Goal: Information Seeking & Learning: Learn about a topic

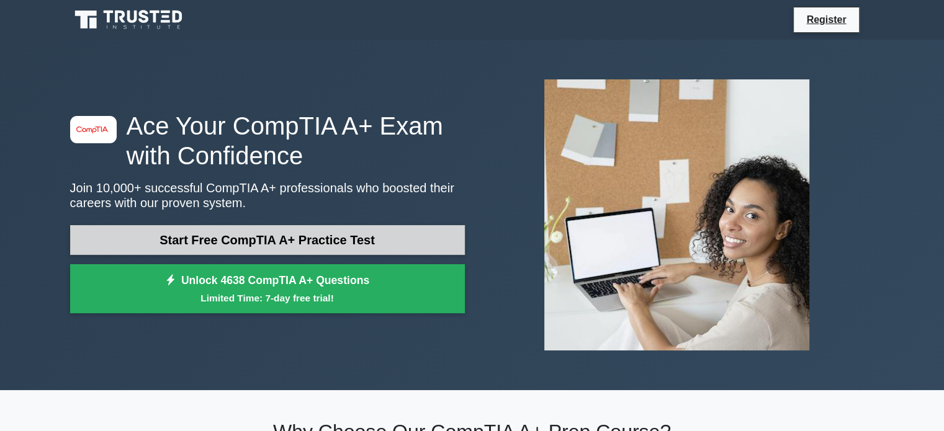
click at [257, 234] on link "Start Free CompTIA A+ Practice Test" at bounding box center [267, 240] width 395 height 30
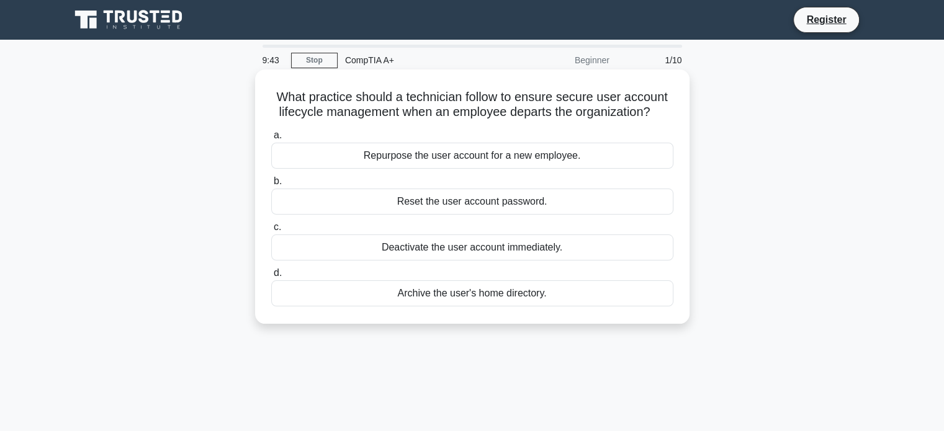
click at [368, 248] on div "Deactivate the user account immediately." at bounding box center [472, 248] width 402 height 26
click at [271, 232] on input "c. Deactivate the user account immediately." at bounding box center [271, 227] width 0 height 8
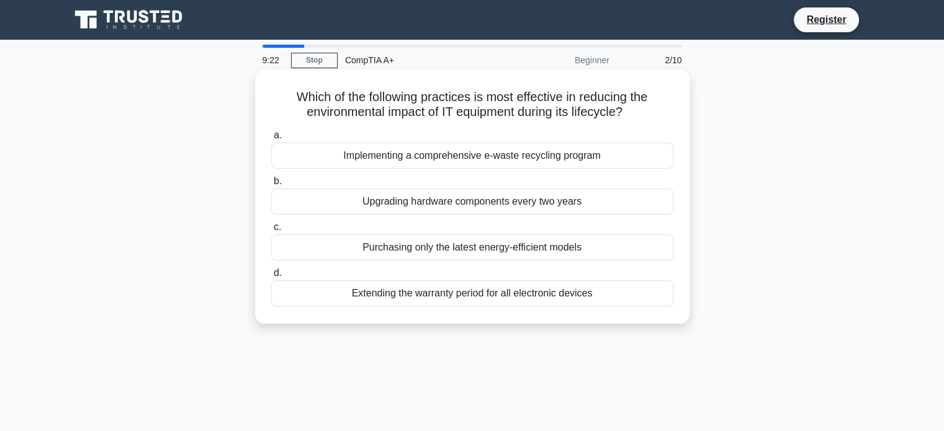
click at [363, 205] on div "Upgrading hardware components every two years" at bounding box center [472, 202] width 402 height 26
click at [271, 186] on input "b. Upgrading hardware components every two years" at bounding box center [271, 182] width 0 height 8
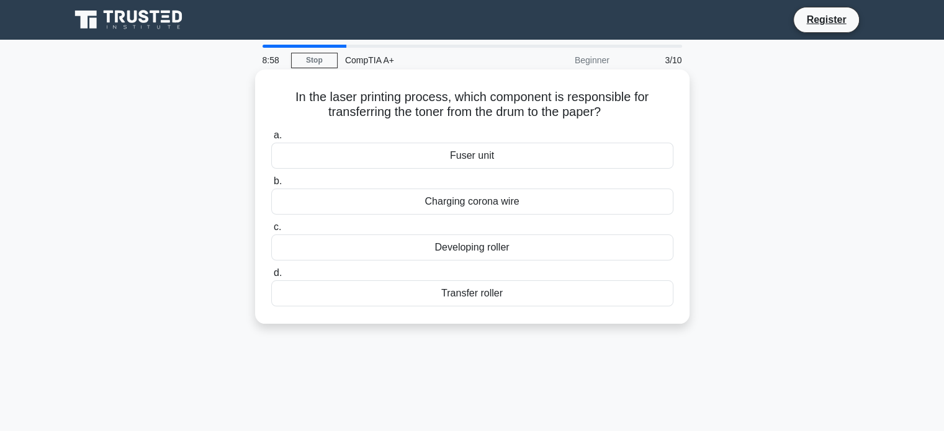
click at [390, 290] on div "Transfer roller" at bounding box center [472, 294] width 402 height 26
click at [271, 277] on input "d. Transfer roller" at bounding box center [271, 273] width 0 height 8
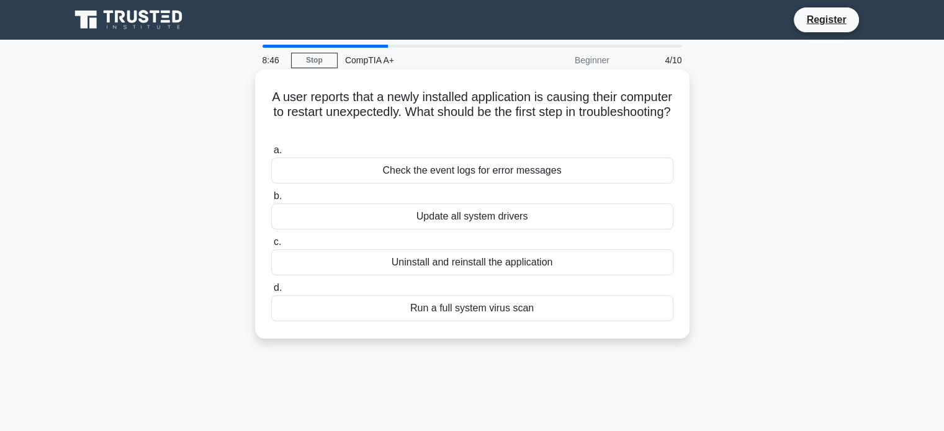
click at [367, 169] on div "Check the event logs for error messages" at bounding box center [472, 171] width 402 height 26
click at [271, 155] on input "a. Check the event logs for error messages" at bounding box center [271, 150] width 0 height 8
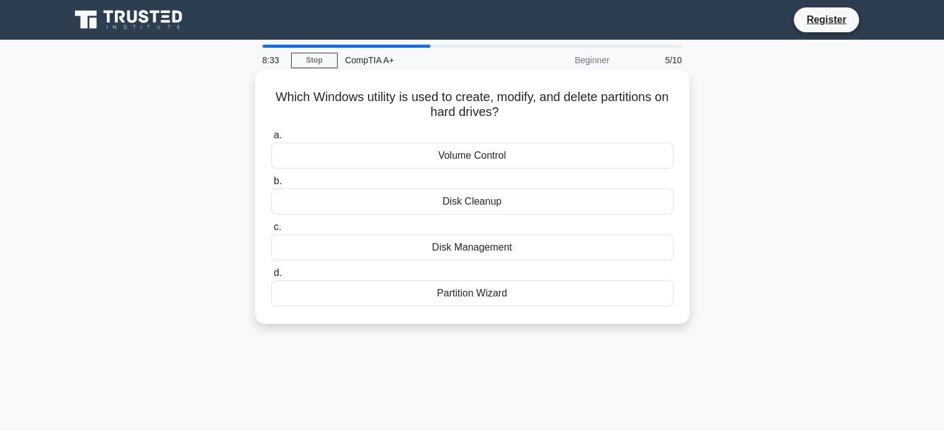
click at [414, 302] on div "Partition Wizard" at bounding box center [472, 294] width 402 height 26
click at [271, 277] on input "d. Partition Wizard" at bounding box center [271, 273] width 0 height 8
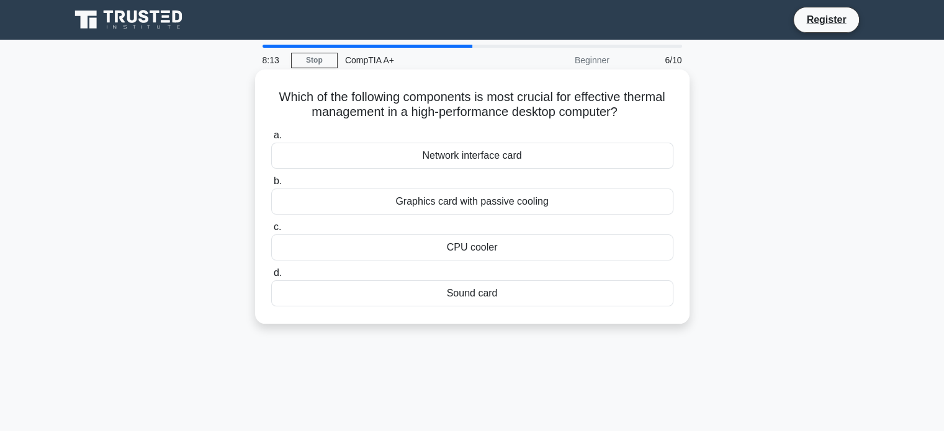
click at [396, 206] on div "Graphics card with passive cooling" at bounding box center [472, 202] width 402 height 26
click at [271, 186] on input "b. Graphics card with passive cooling" at bounding box center [271, 182] width 0 height 8
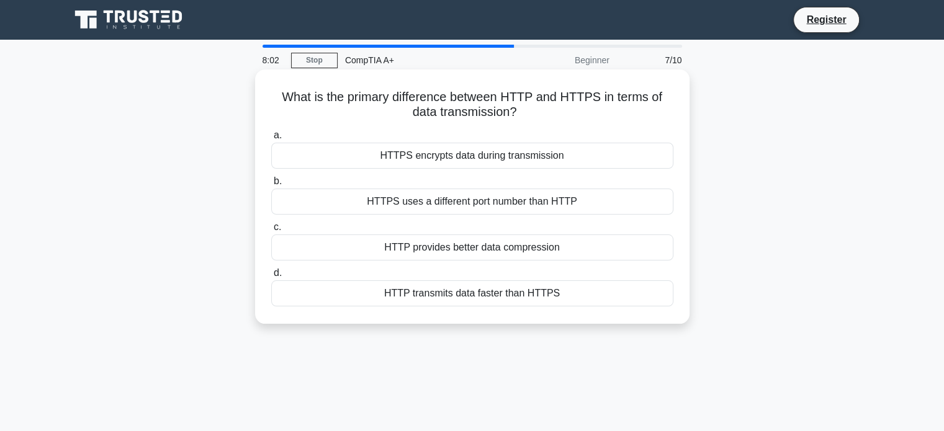
click at [362, 164] on div "HTTPS encrypts data during transmission" at bounding box center [472, 156] width 402 height 26
click at [271, 140] on input "a. HTTPS encrypts data during transmission" at bounding box center [271, 136] width 0 height 8
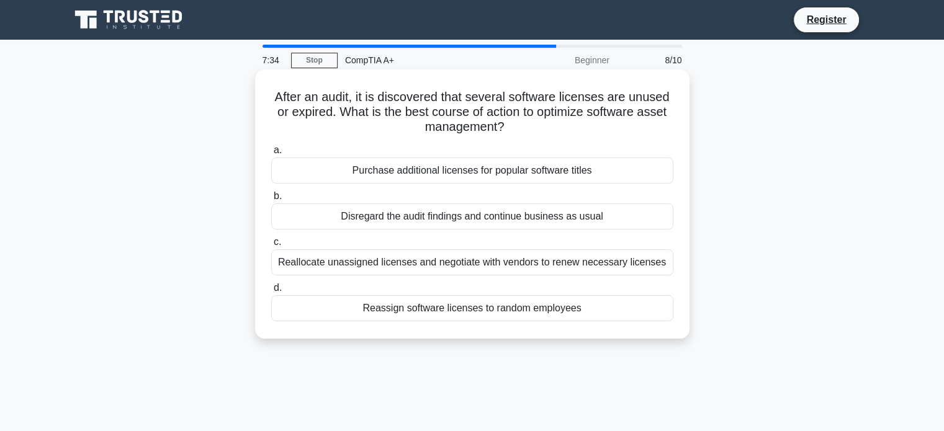
click at [380, 264] on div "Reallocate unassigned licenses and negotiate with vendors to renew necessary li…" at bounding box center [472, 263] width 402 height 26
click at [271, 246] on input "c. Reallocate unassigned licenses and negotiate with vendors to renew necessary…" at bounding box center [271, 242] width 0 height 8
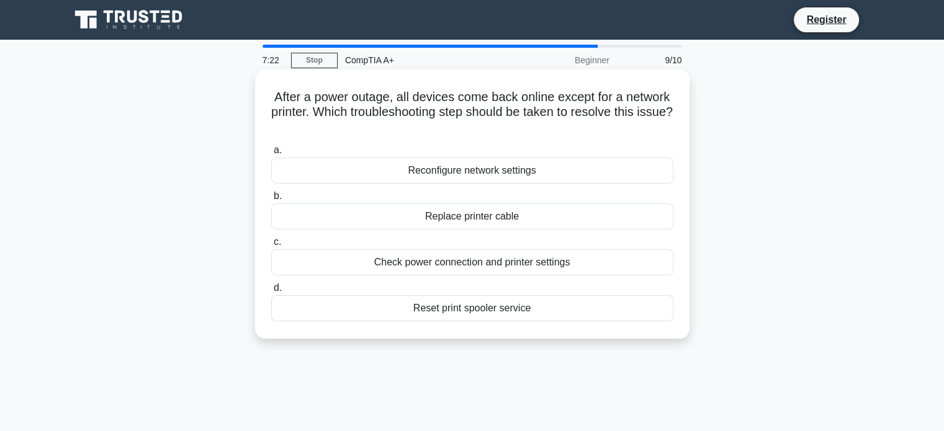
click at [400, 261] on div "Check power connection and printer settings" at bounding box center [472, 263] width 402 height 26
click at [271, 246] on input "c. Check power connection and printer settings" at bounding box center [271, 242] width 0 height 8
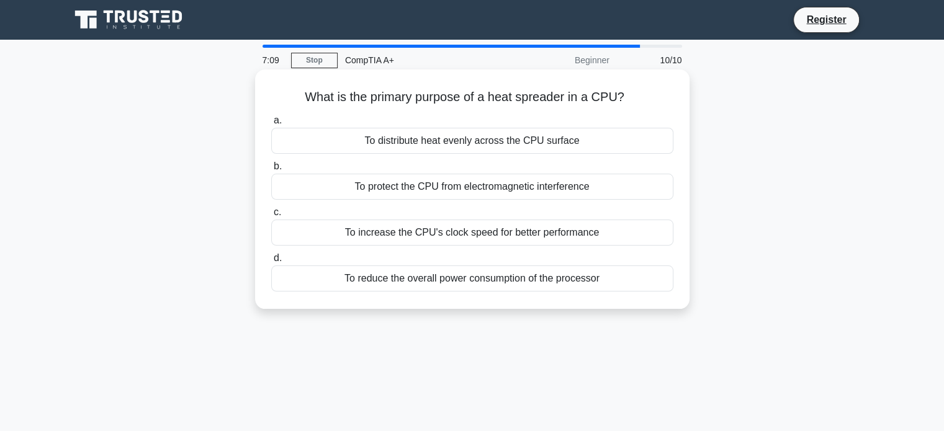
click at [395, 137] on div "To distribute heat evenly across the CPU surface" at bounding box center [472, 141] width 402 height 26
click at [271, 125] on input "a. To distribute heat evenly across the CPU surface" at bounding box center [271, 121] width 0 height 8
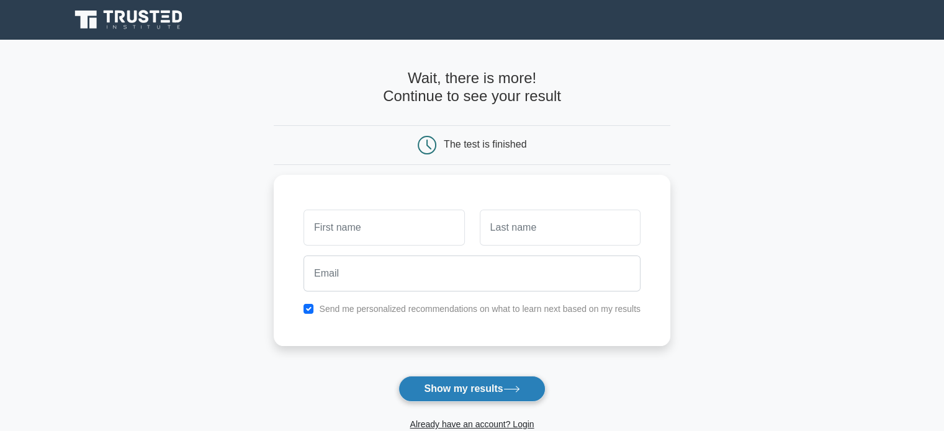
click at [502, 394] on button "Show my results" at bounding box center [471, 389] width 146 height 26
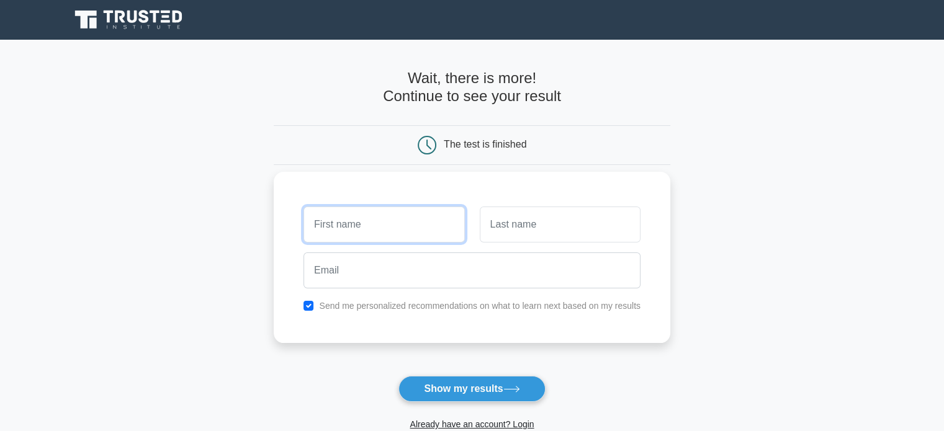
click at [379, 228] on input "text" at bounding box center [384, 225] width 161 height 36
type input "Evan"
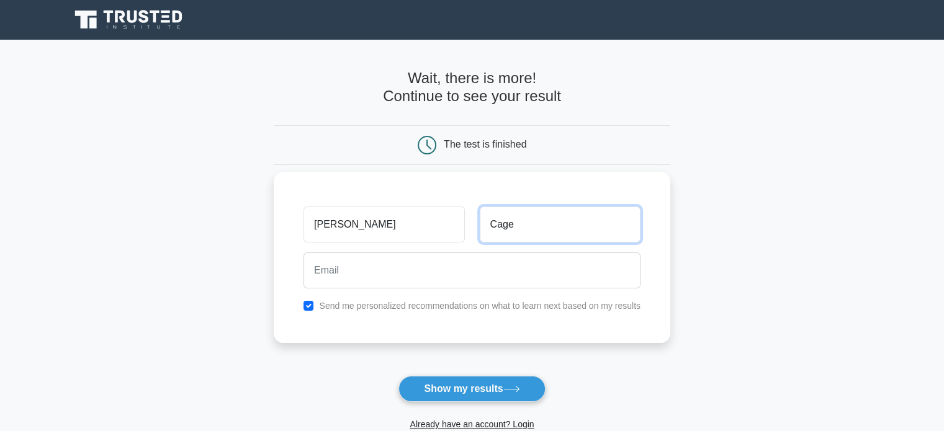
type input "Cage"
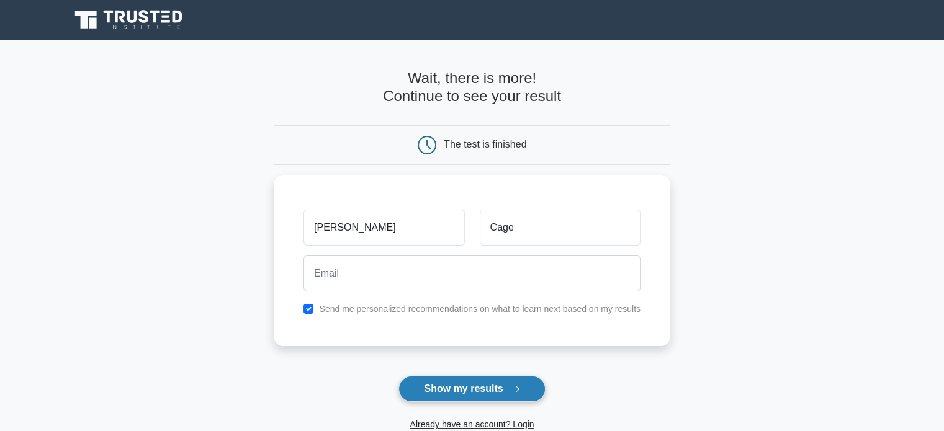
click at [451, 384] on button "Show my results" at bounding box center [471, 389] width 146 height 26
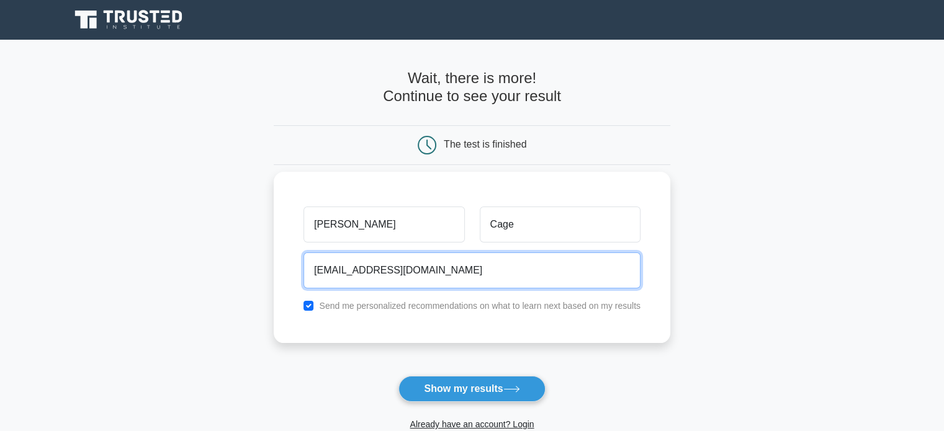
type input "erfankhajeh10@gmail.com"
click at [398, 376] on button "Show my results" at bounding box center [471, 389] width 146 height 26
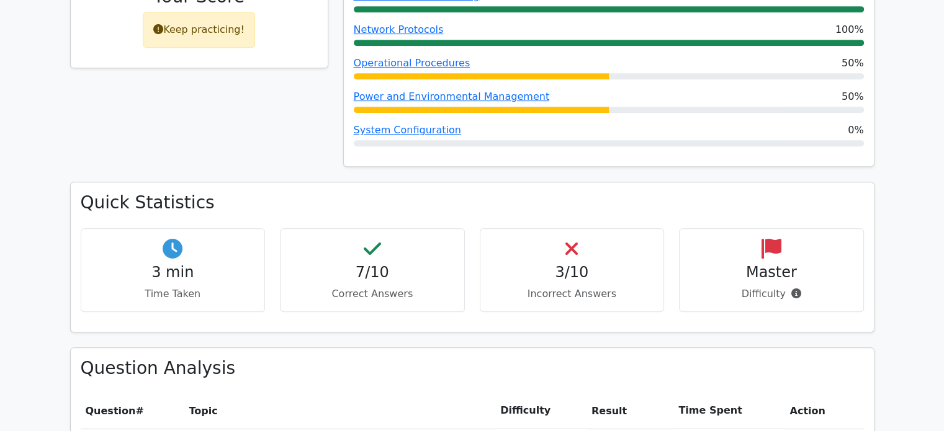
scroll to position [621, 0]
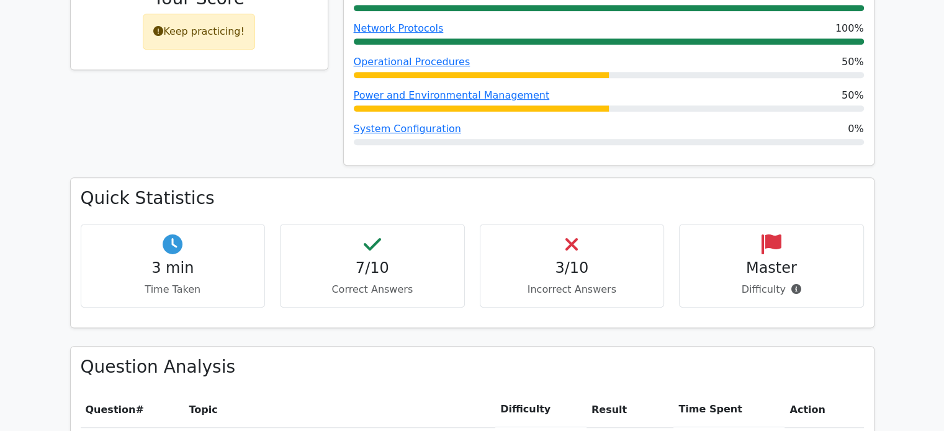
click at [579, 259] on h4 "3/10" at bounding box center [572, 268] width 164 height 18
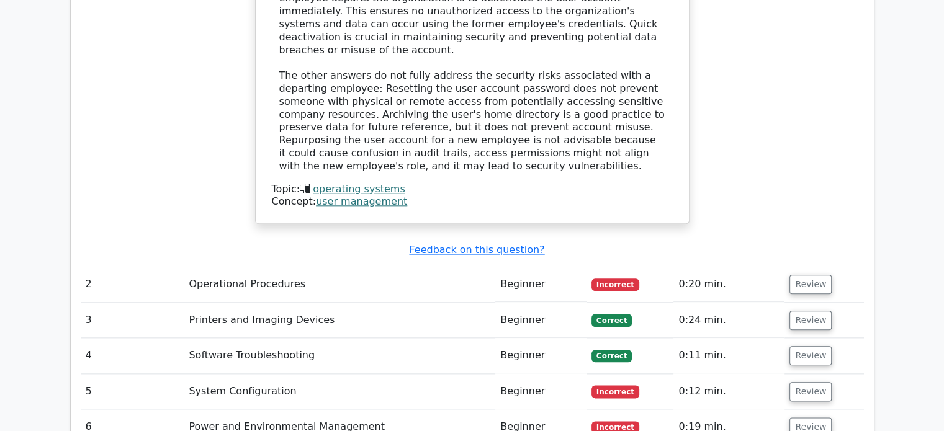
scroll to position [1366, 0]
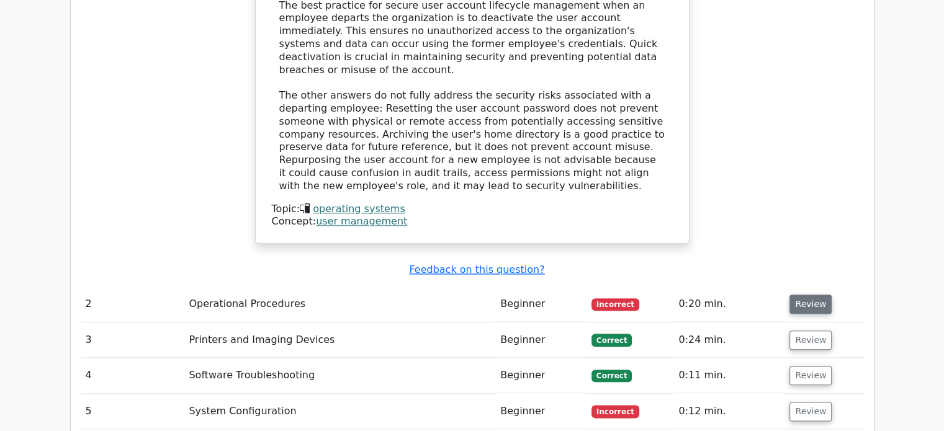
click at [795, 295] on button "Review" at bounding box center [811, 304] width 42 height 19
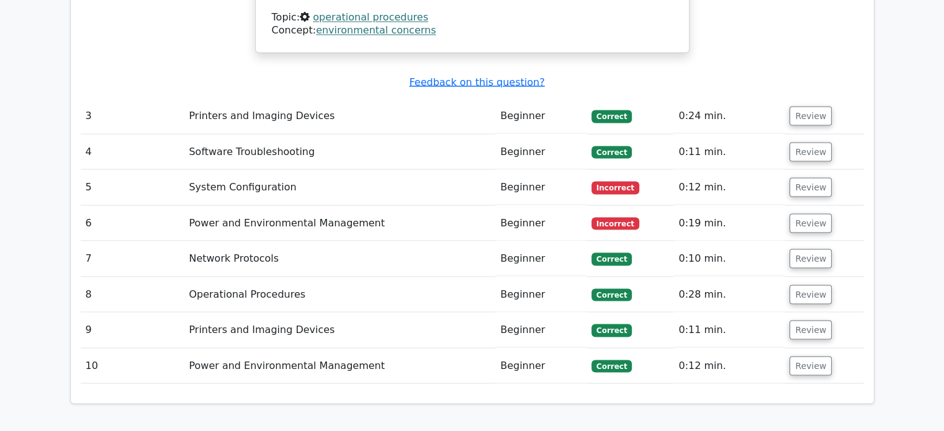
scroll to position [2235, 0]
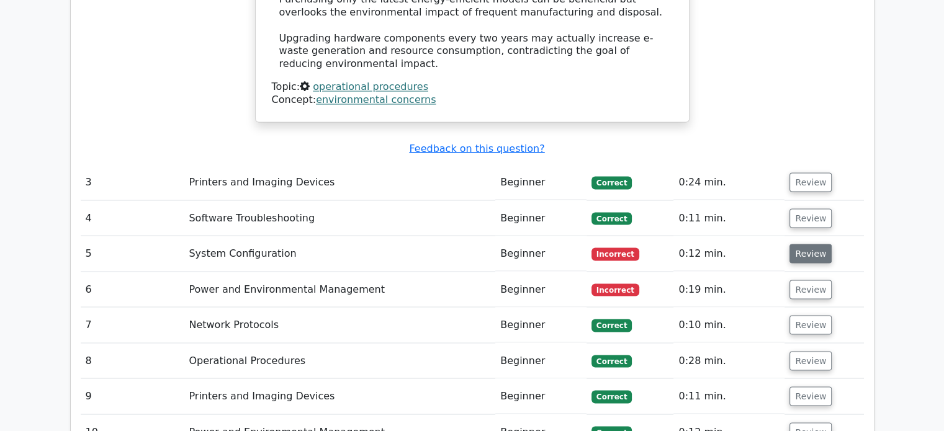
click at [810, 244] on button "Review" at bounding box center [811, 253] width 42 height 19
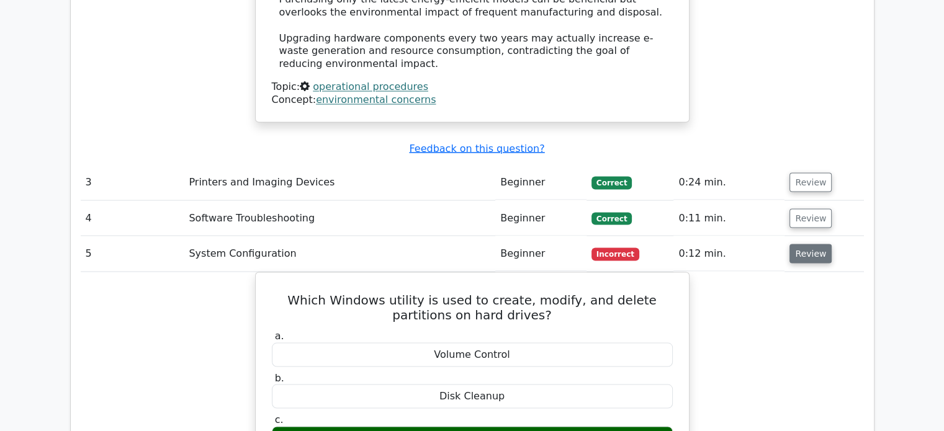
click at [804, 244] on button "Review" at bounding box center [811, 253] width 42 height 19
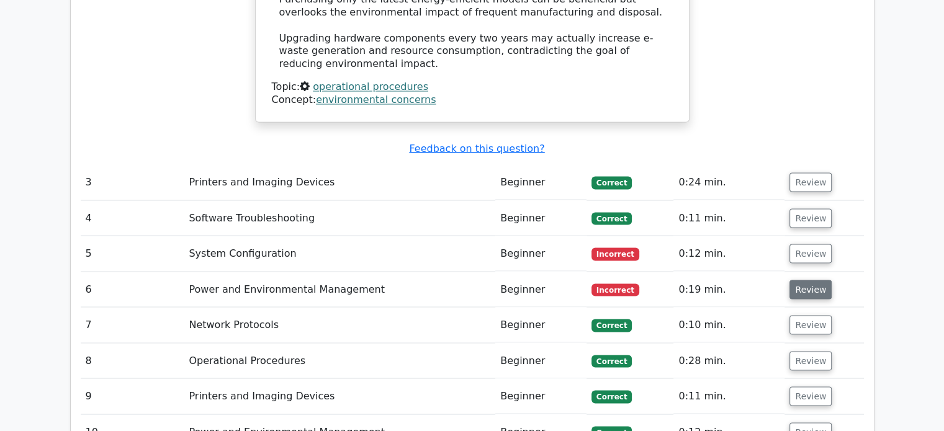
click at [808, 280] on button "Review" at bounding box center [811, 289] width 42 height 19
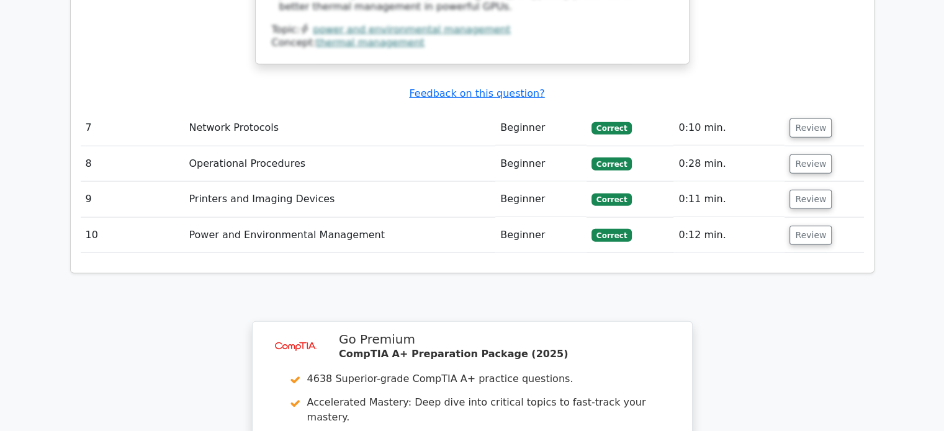
scroll to position [3104, 0]
